Goal: Task Accomplishment & Management: Complete application form

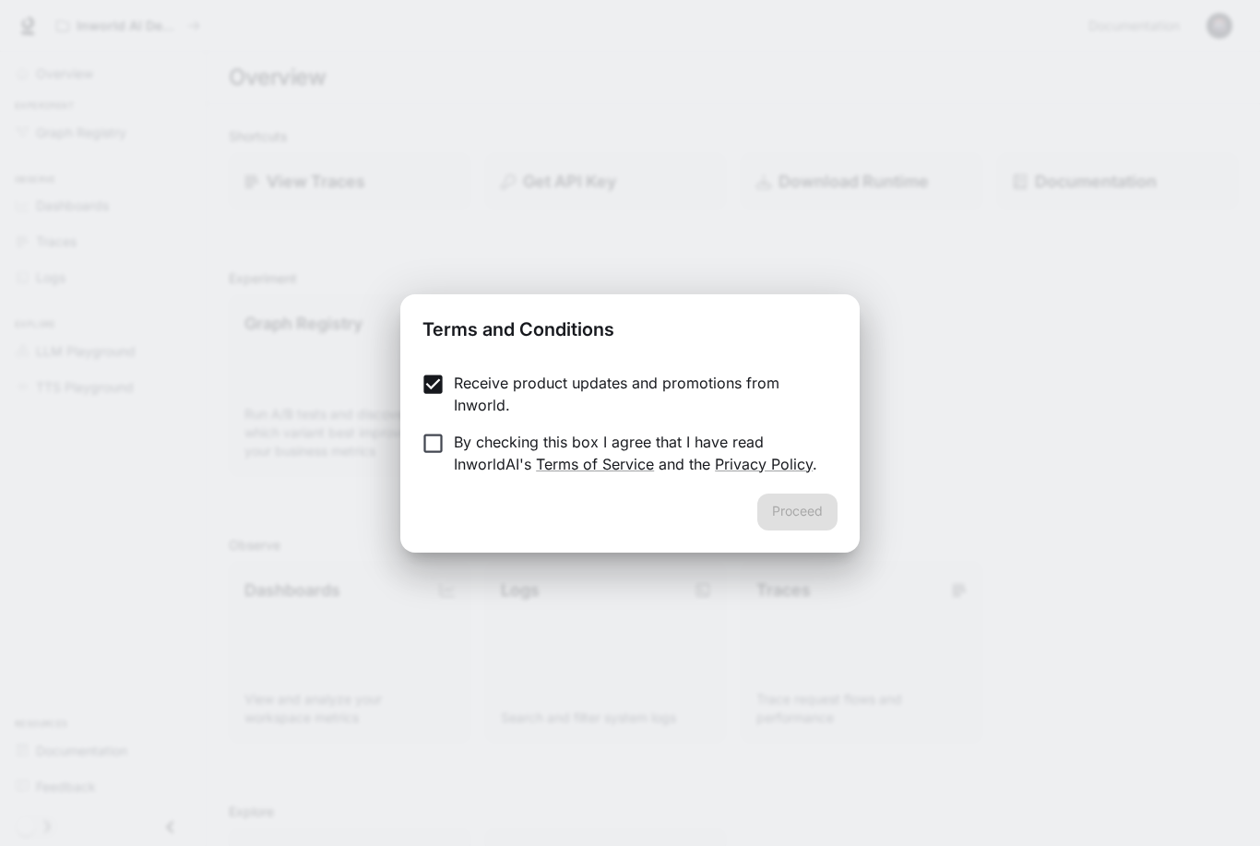
click at [511, 454] on p "By checking this box I agree that I have read InworldAI's Terms of Service and …" at bounding box center [638, 453] width 369 height 44
click at [810, 506] on button "Proceed" at bounding box center [798, 512] width 80 height 37
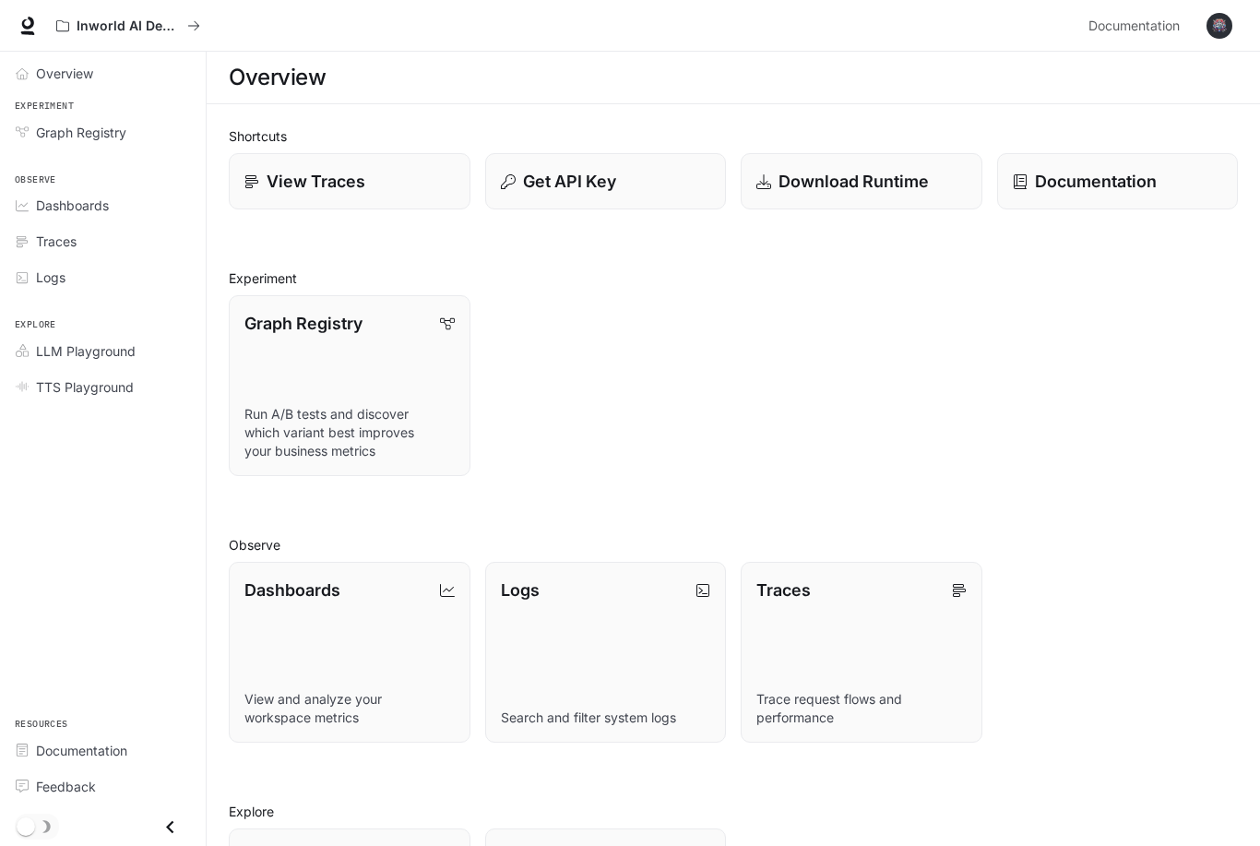
click at [145, 125] on div "Graph Registry" at bounding box center [113, 132] width 154 height 19
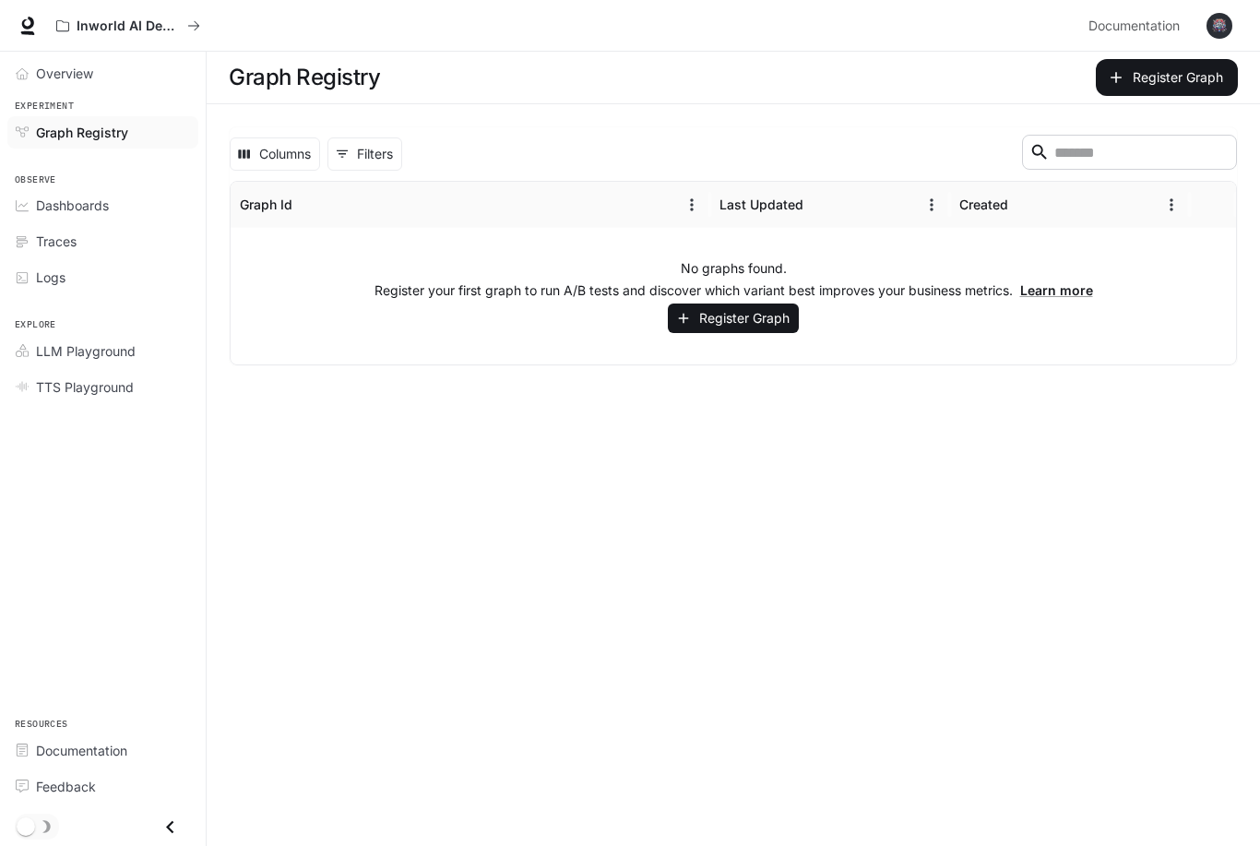
click at [773, 309] on button "Register Graph" at bounding box center [733, 319] width 131 height 30
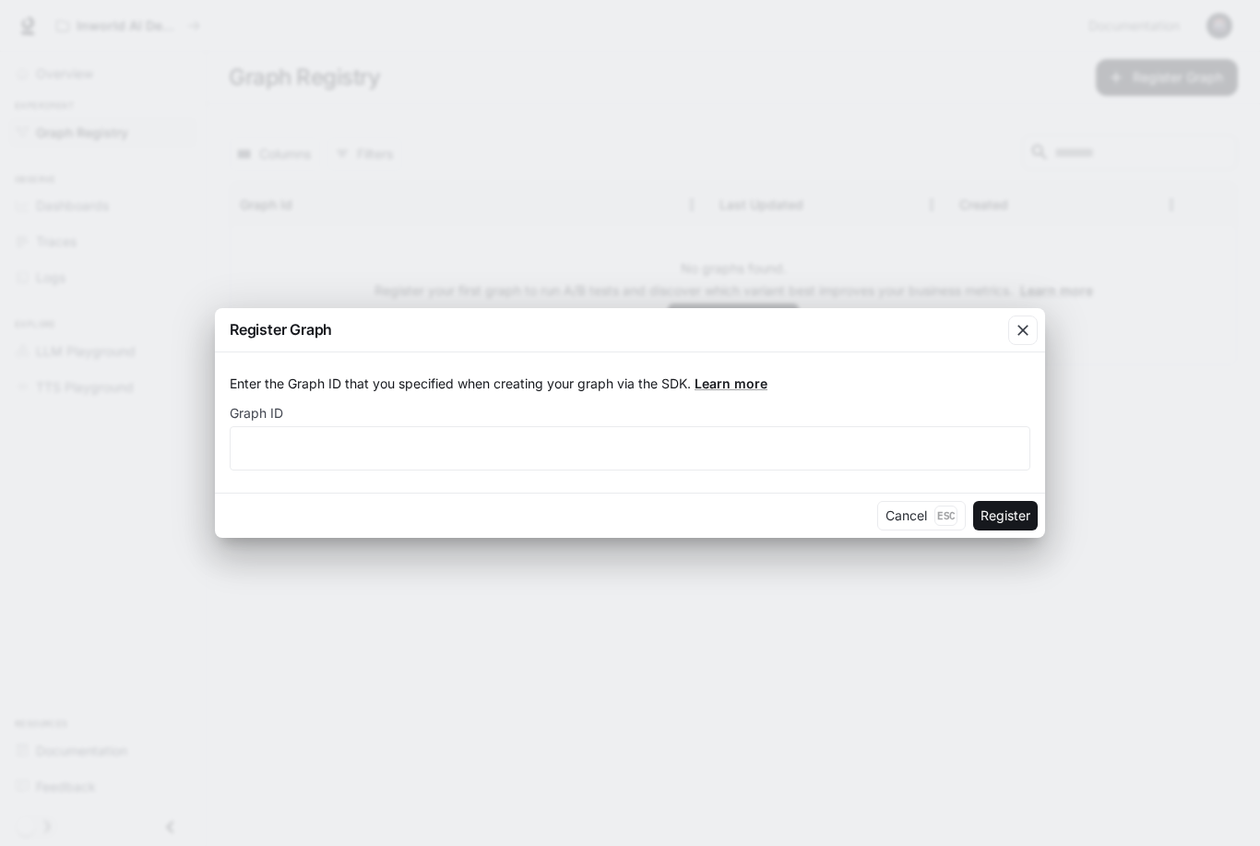
click at [1009, 523] on button "Register" at bounding box center [1005, 516] width 65 height 30
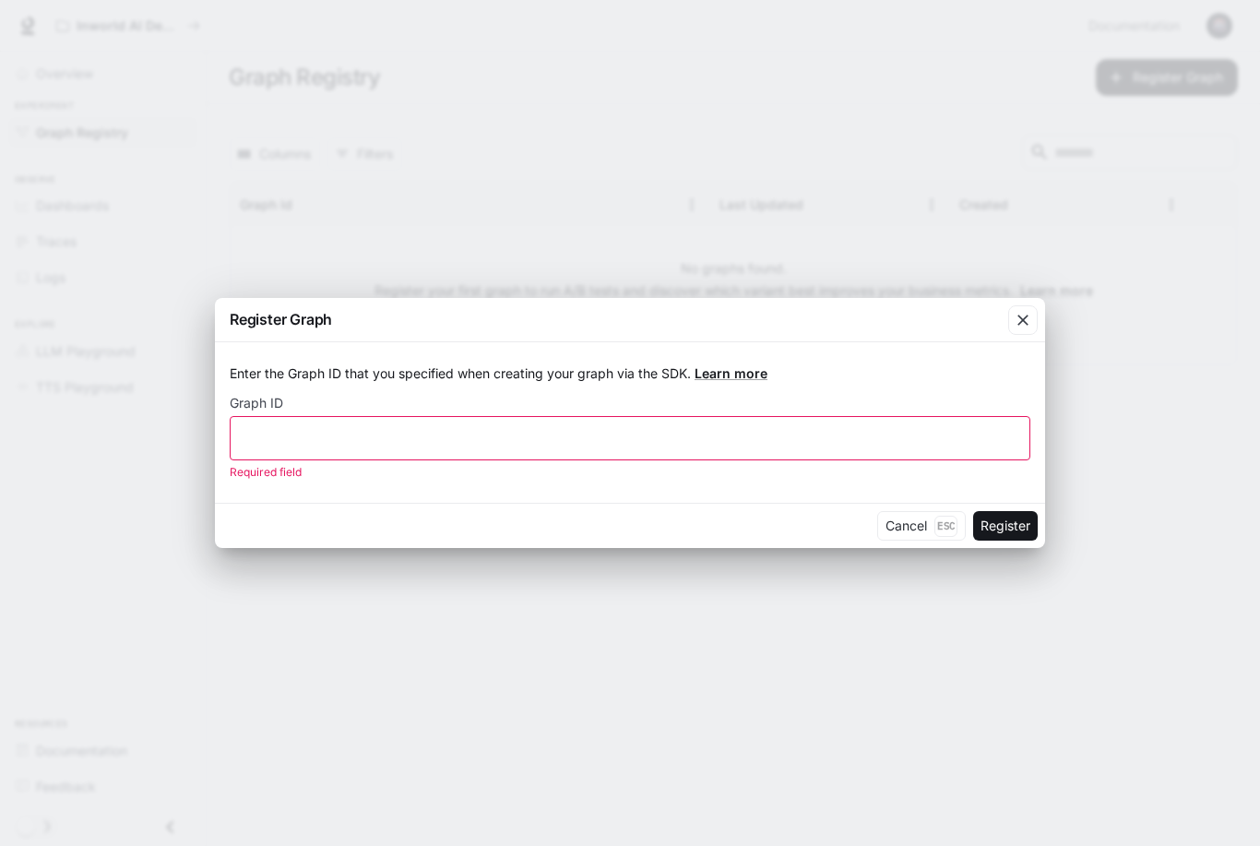
click at [889, 460] on div "​" at bounding box center [630, 438] width 801 height 44
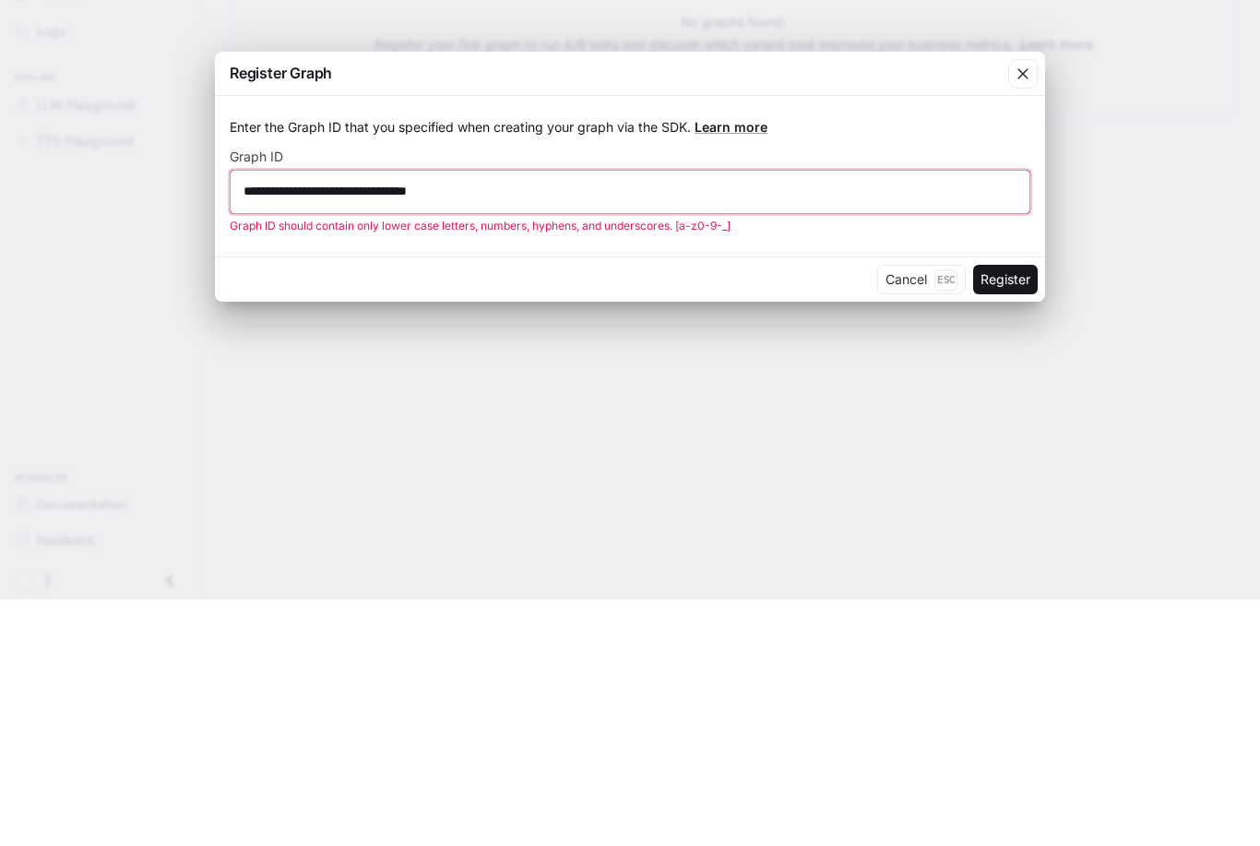
type input "**********"
click at [999, 511] on button "Register" at bounding box center [1005, 526] width 65 height 30
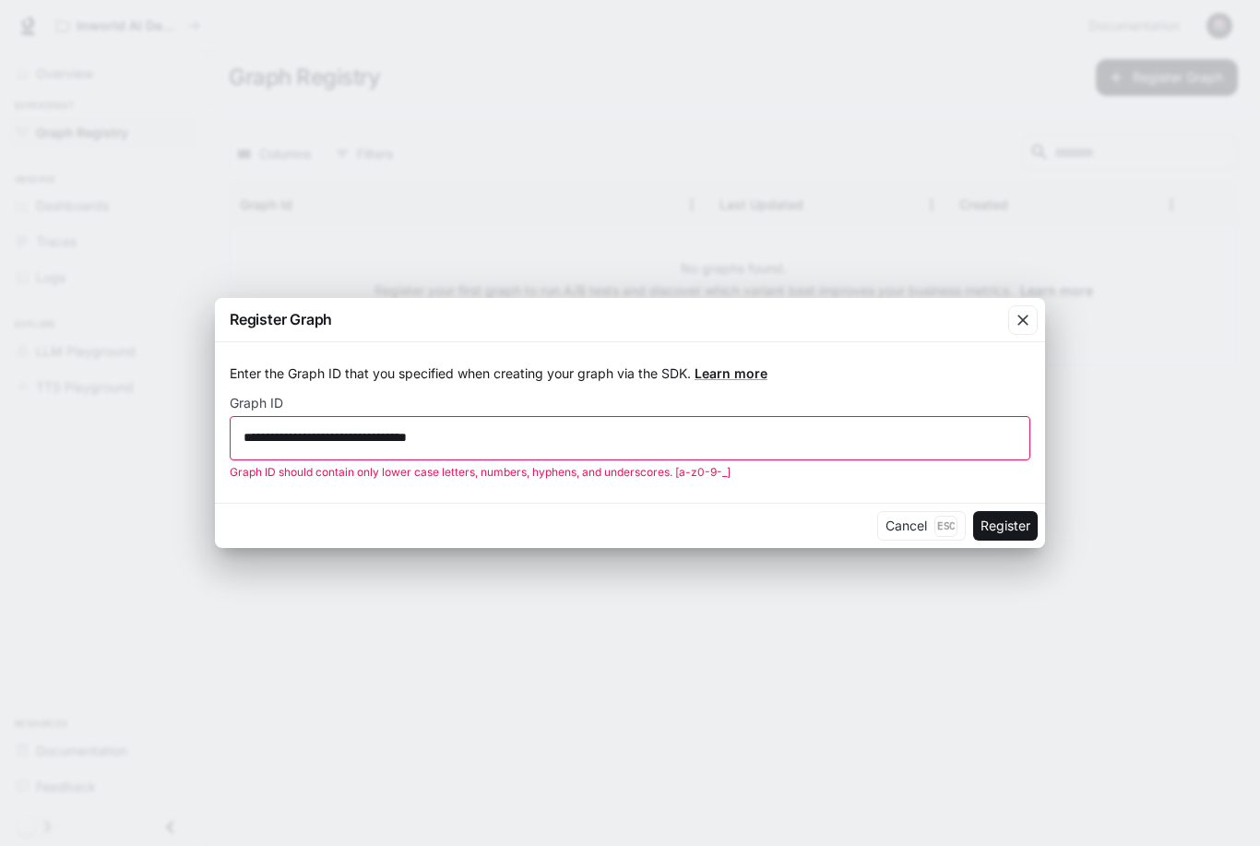
click at [1021, 518] on button "Register" at bounding box center [1005, 526] width 65 height 30
click at [1011, 524] on button "Register" at bounding box center [1005, 526] width 65 height 30
click at [1007, 529] on button "Register" at bounding box center [1005, 526] width 65 height 30
click at [1007, 528] on button "Register" at bounding box center [1005, 526] width 65 height 30
click at [1007, 519] on button "Register" at bounding box center [1005, 526] width 65 height 30
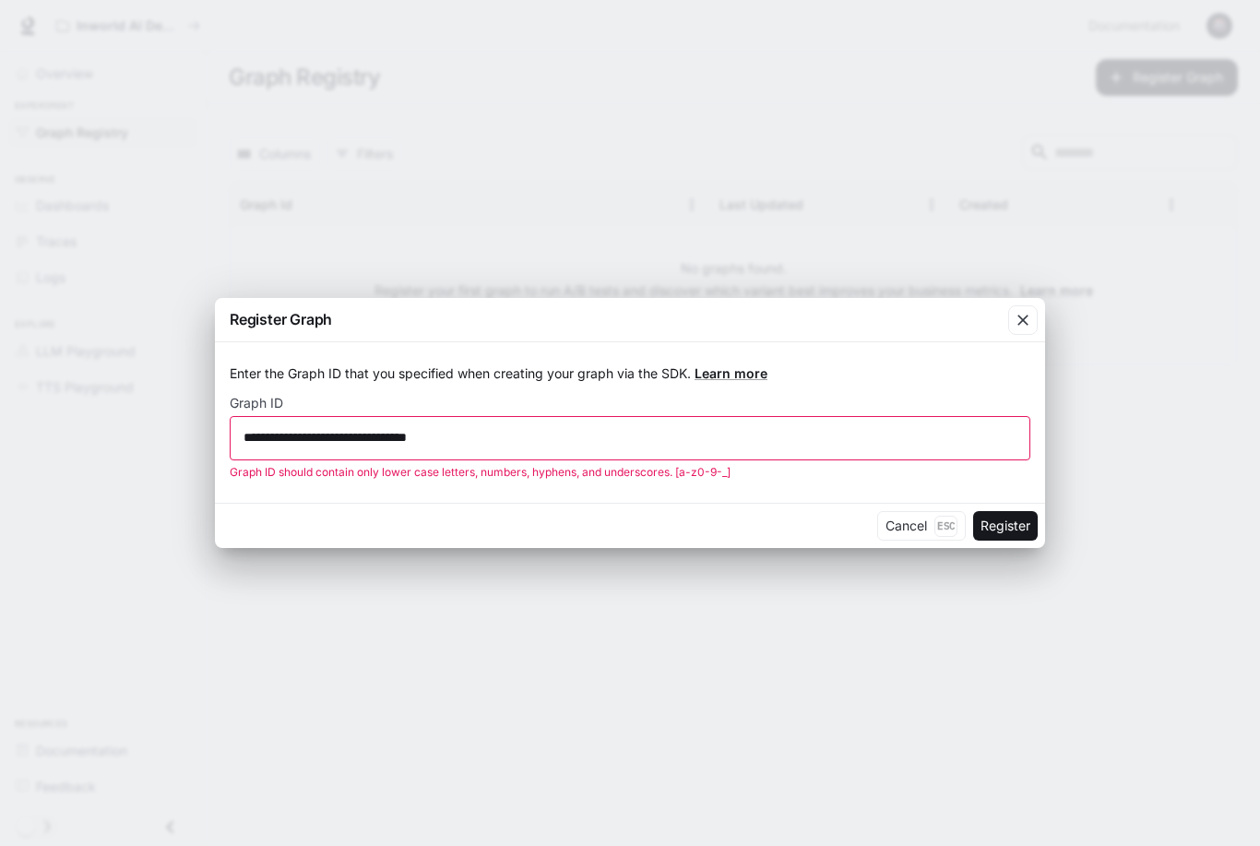
click at [1007, 519] on button "Register" at bounding box center [1005, 526] width 65 height 30
click at [997, 524] on button "Register" at bounding box center [1005, 526] width 65 height 30
click at [1013, 513] on button "Register" at bounding box center [1005, 526] width 65 height 30
click at [1010, 509] on div "Cancel Esc Register" at bounding box center [630, 525] width 830 height 45
